Goal: Transaction & Acquisition: Register for event/course

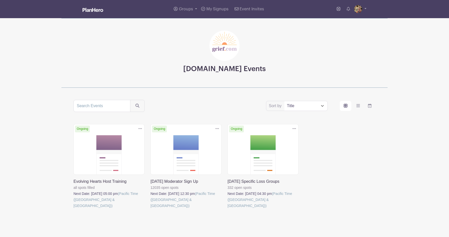
click at [151, 209] on link at bounding box center [151, 209] width 0 height 0
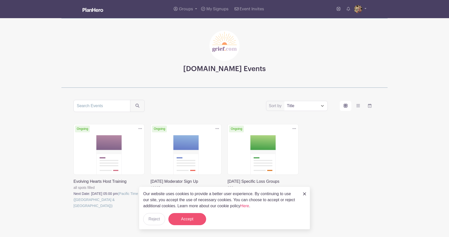
click at [190, 217] on button "Accept" at bounding box center [187, 219] width 38 height 12
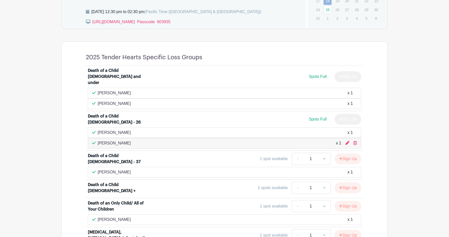
scroll to position [307, 0]
click at [356, 141] on icon at bounding box center [356, 143] width 4 height 4
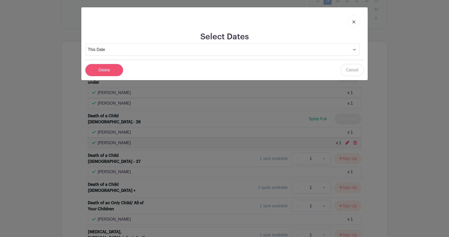
click at [103, 70] on input "Delete" at bounding box center [104, 70] width 38 height 12
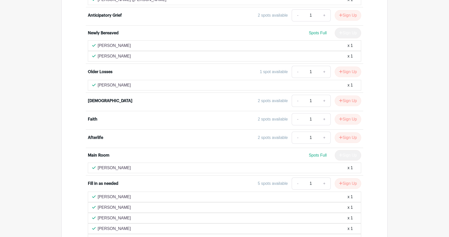
scroll to position [918, 0]
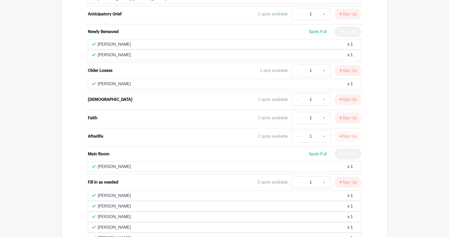
click at [348, 131] on button "Sign Up" at bounding box center [348, 136] width 26 height 11
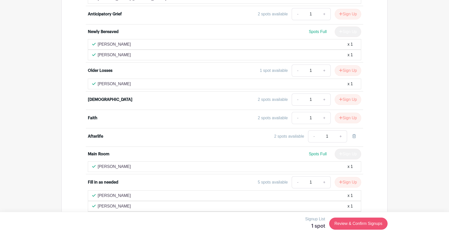
click at [352, 222] on link "Review & Confirm Signups" at bounding box center [358, 223] width 58 height 12
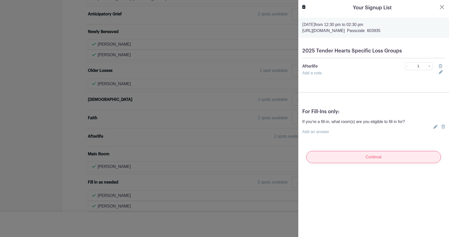
click at [347, 157] on input "Continue" at bounding box center [373, 157] width 135 height 12
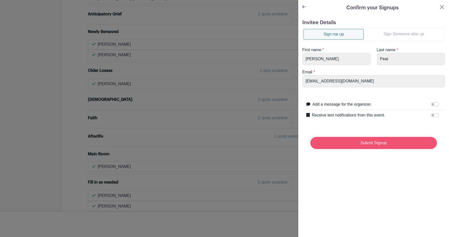
click at [357, 142] on input "Submit Signup" at bounding box center [373, 143] width 127 height 12
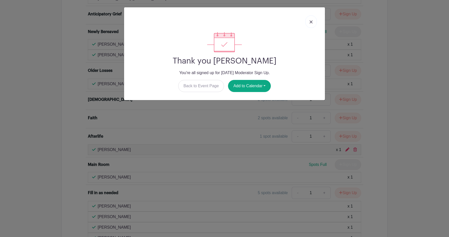
click at [311, 22] on img at bounding box center [311, 21] width 3 height 3
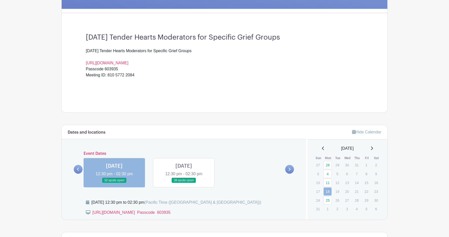
scroll to position [118, 0]
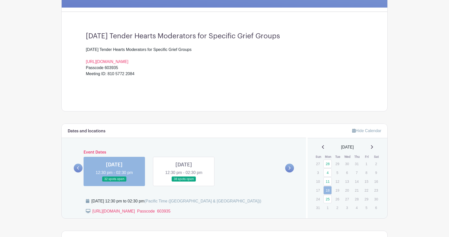
click at [184, 182] on link at bounding box center [184, 182] width 0 height 0
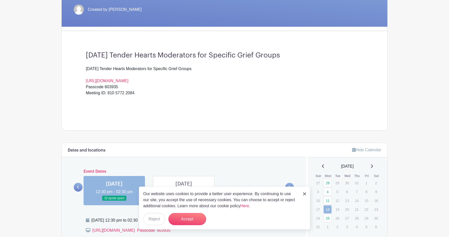
scroll to position [105, 0]
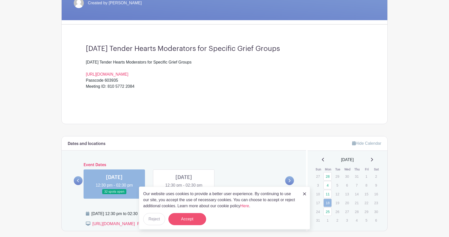
click at [198, 218] on button "Accept" at bounding box center [187, 219] width 38 height 12
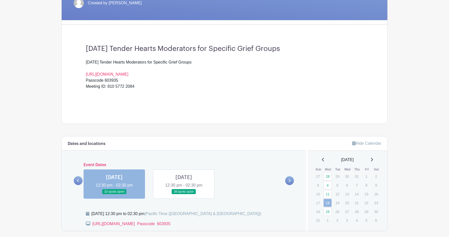
click at [290, 180] on icon at bounding box center [290, 180] width 2 height 3
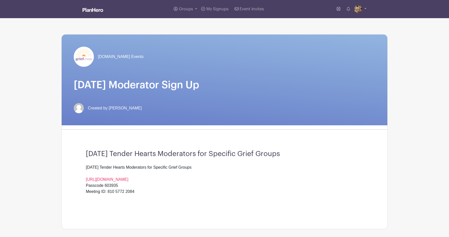
scroll to position [0, 0]
